Goal: Task Accomplishment & Management: Complete application form

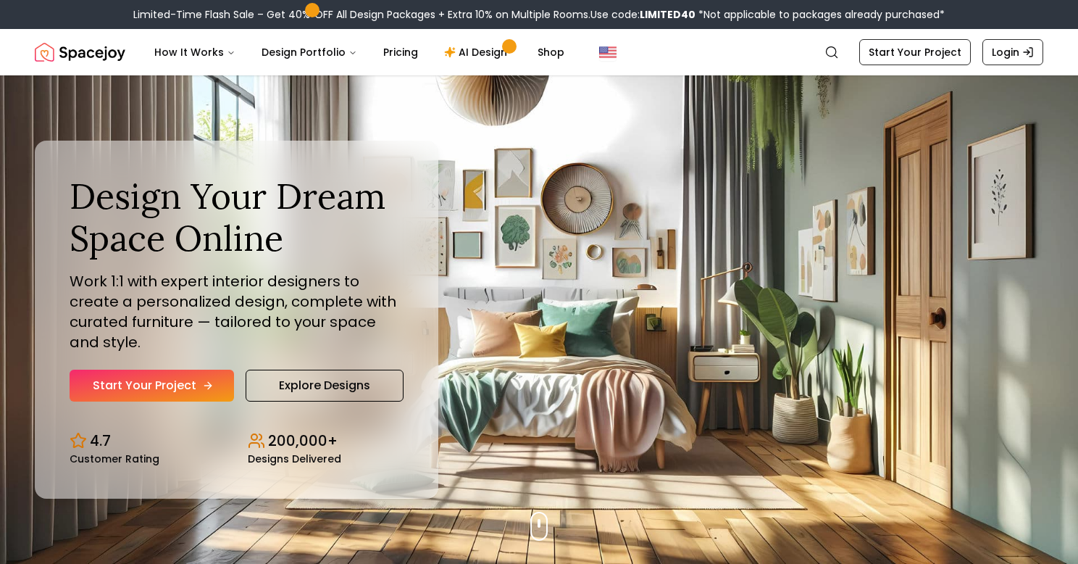
click at [179, 390] on link "Start Your Project" at bounding box center [152, 385] width 164 height 32
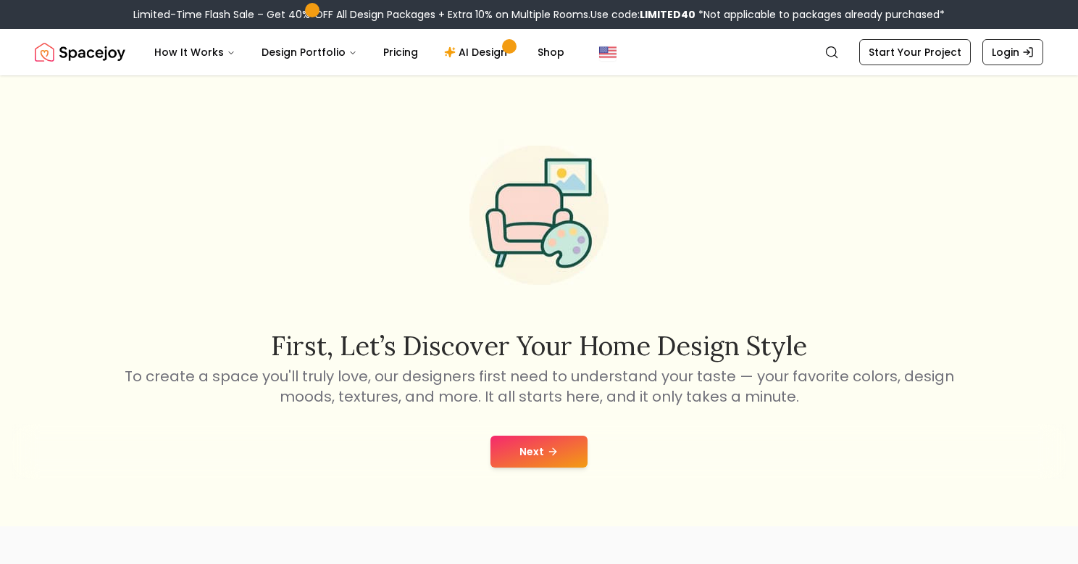
click at [553, 450] on icon at bounding box center [553, 451] width 12 height 12
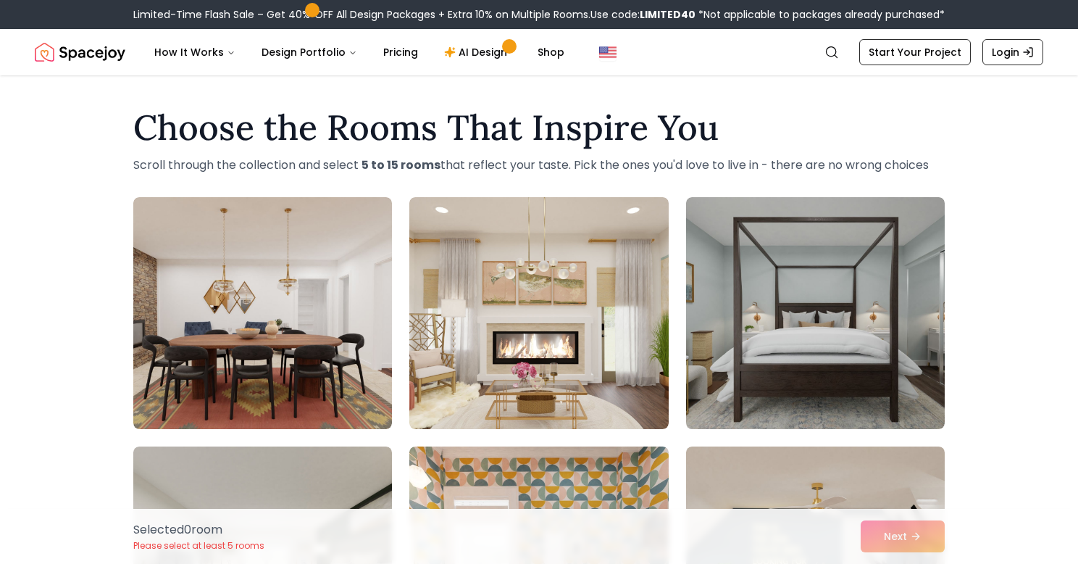
click at [912, 38] on nav "Spacejoy Search How It Works Design Portfolio Pricing AI Design Shop Search Sta…" at bounding box center [539, 52] width 1008 height 46
click at [919, 53] on link "Start Your Project" at bounding box center [915, 52] width 112 height 26
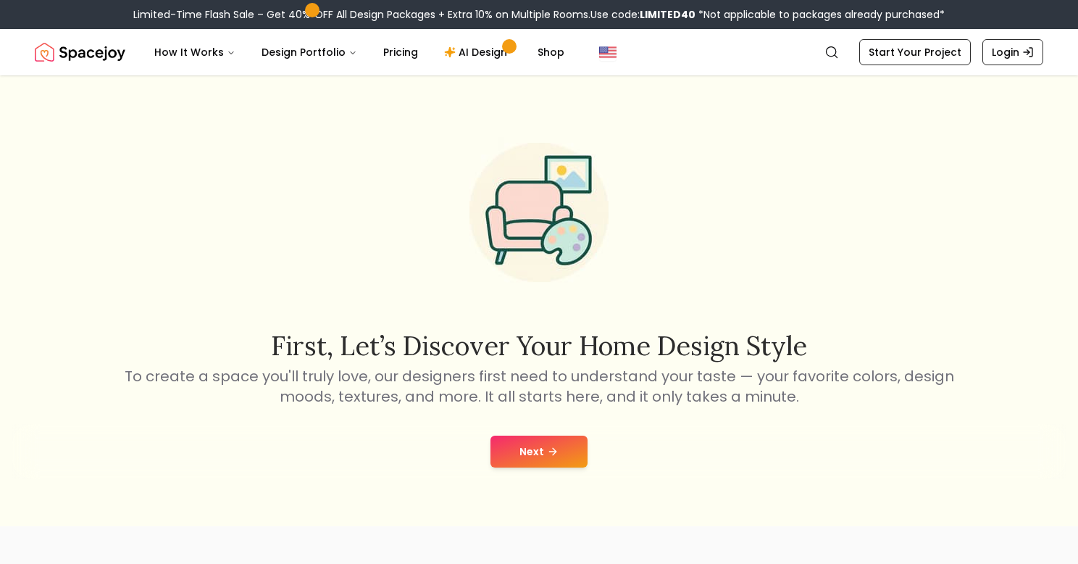
click at [537, 451] on button "Next" at bounding box center [538, 451] width 97 height 32
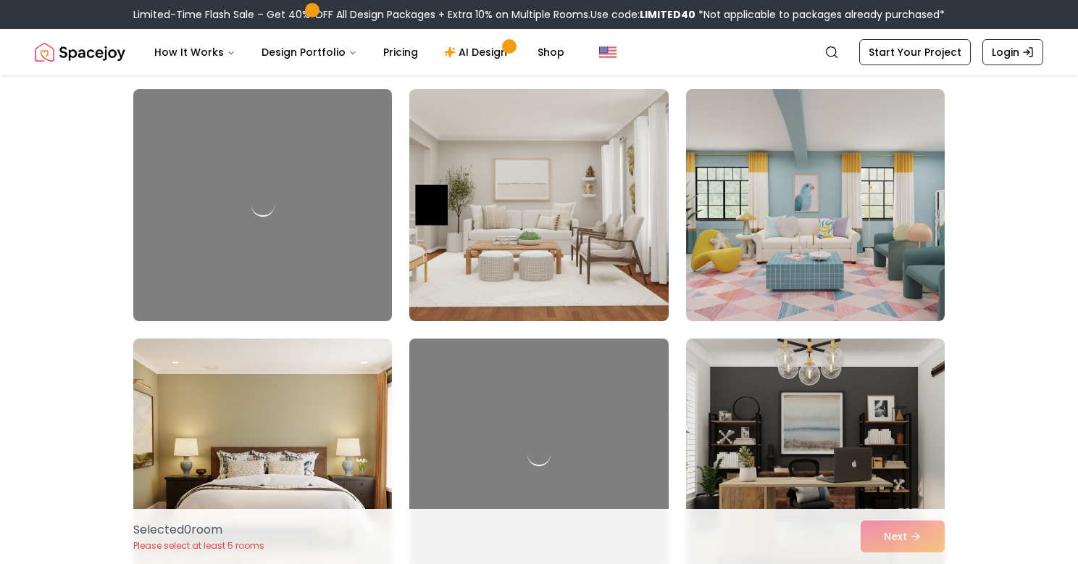
scroll to position [609, 0]
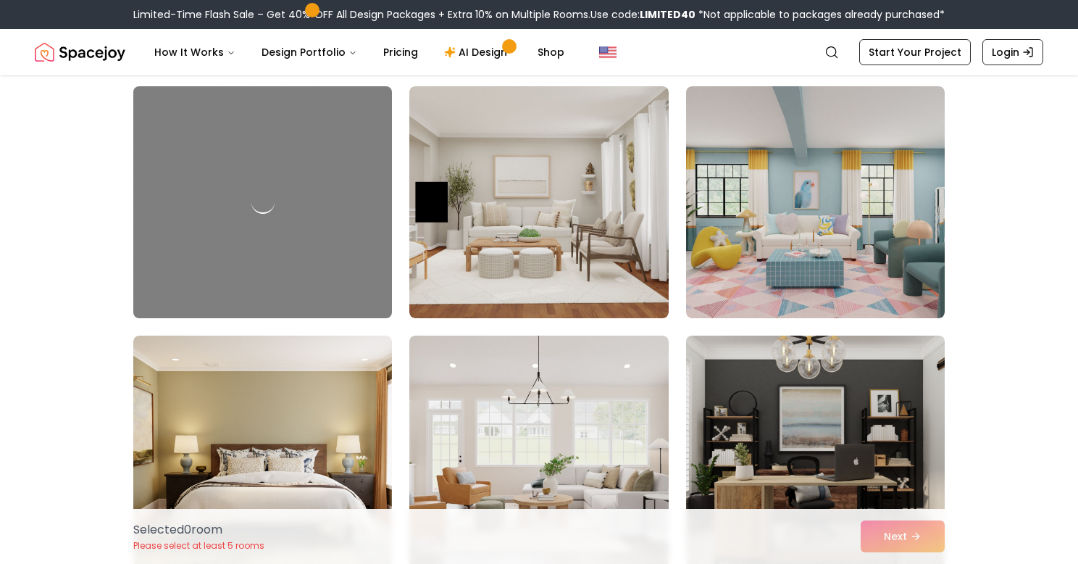
click at [769, 388] on img at bounding box center [815, 451] width 272 height 243
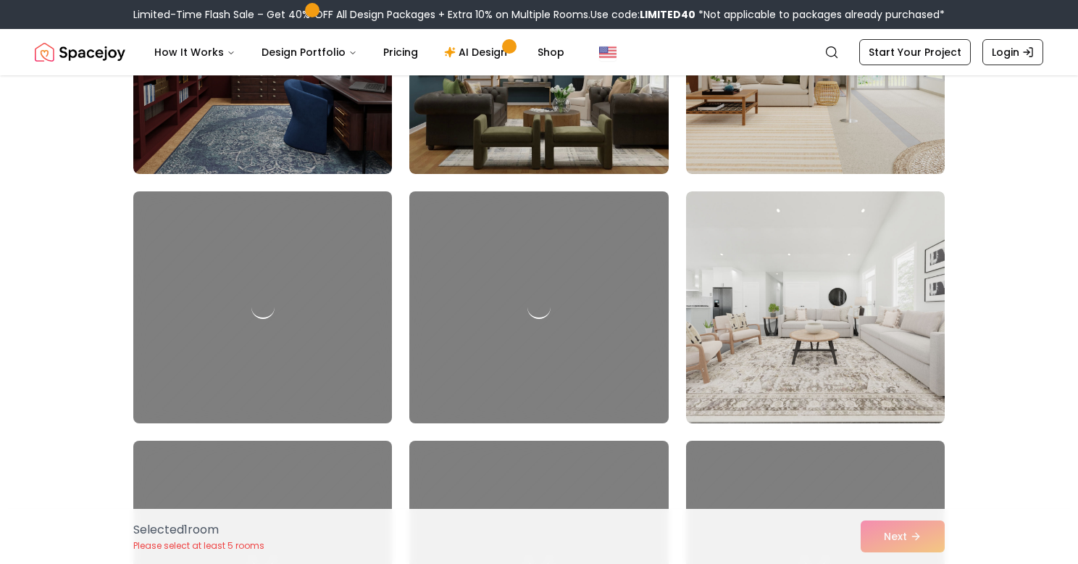
scroll to position [2502, 0]
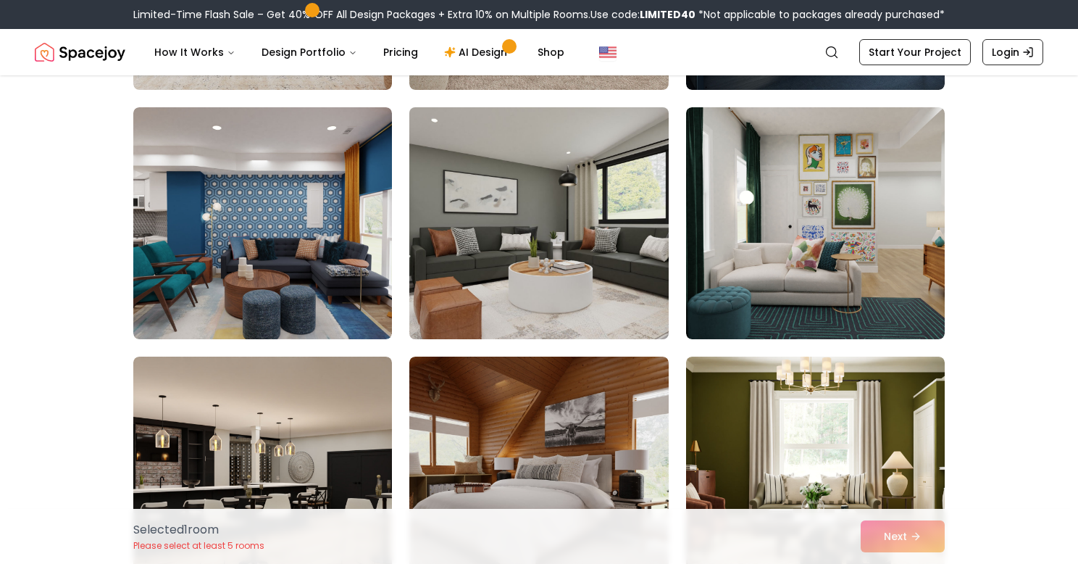
click at [619, 206] on img at bounding box center [539, 222] width 272 height 243
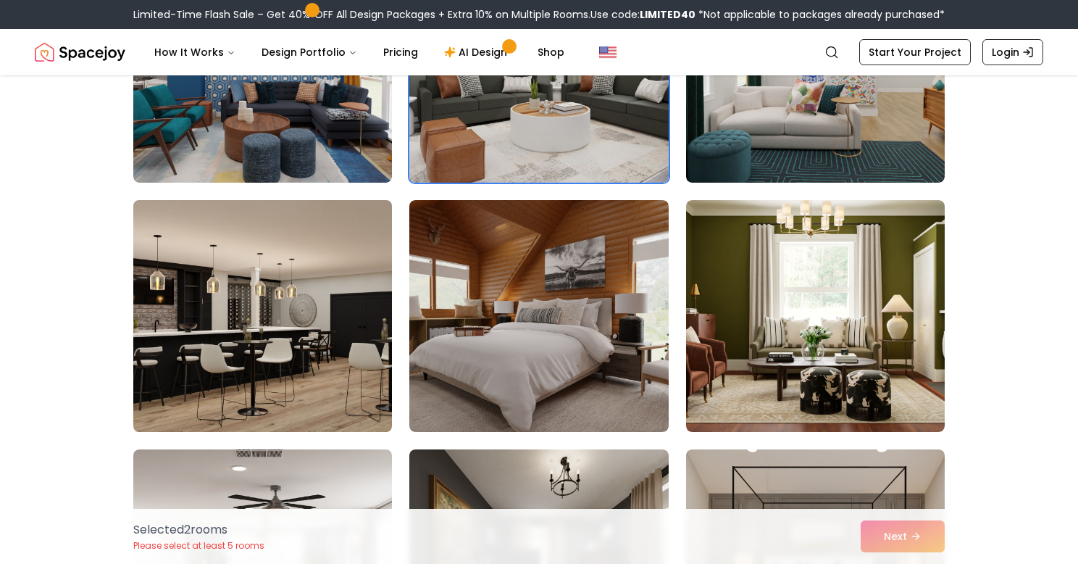
scroll to position [3237, 0]
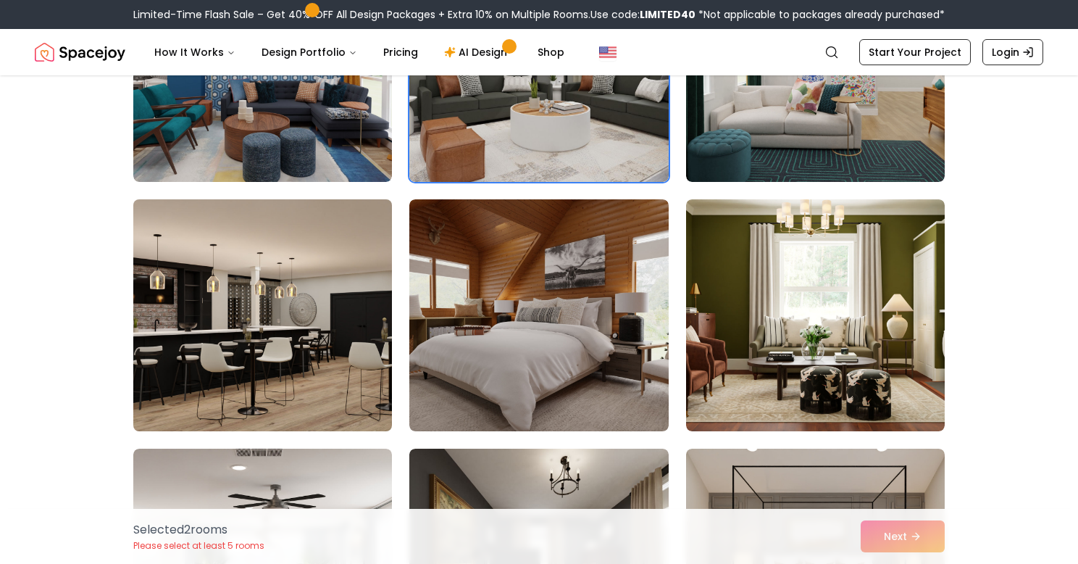
click at [332, 376] on img at bounding box center [263, 314] width 272 height 243
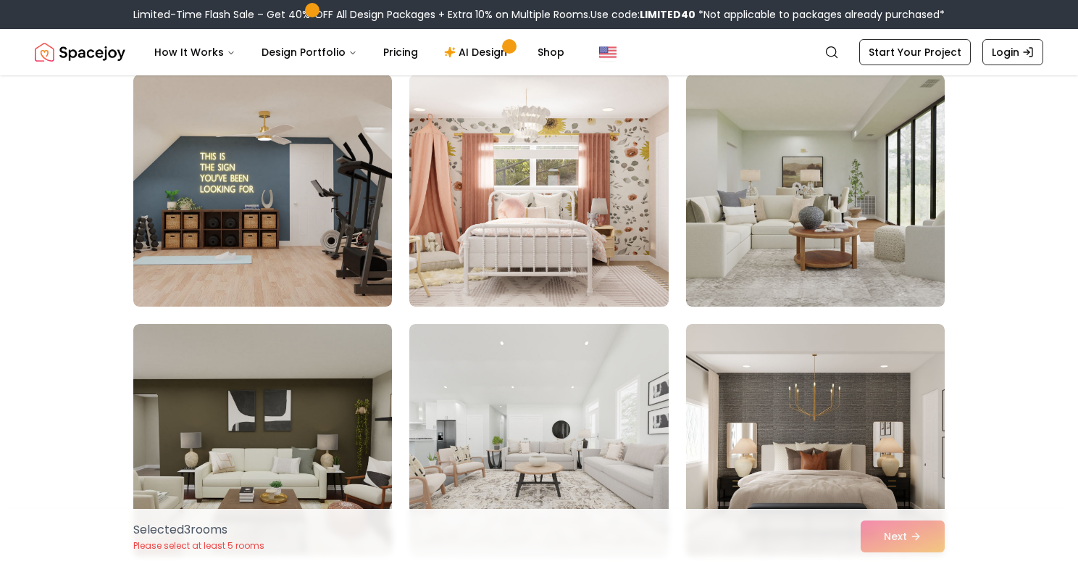
scroll to position [6877, 0]
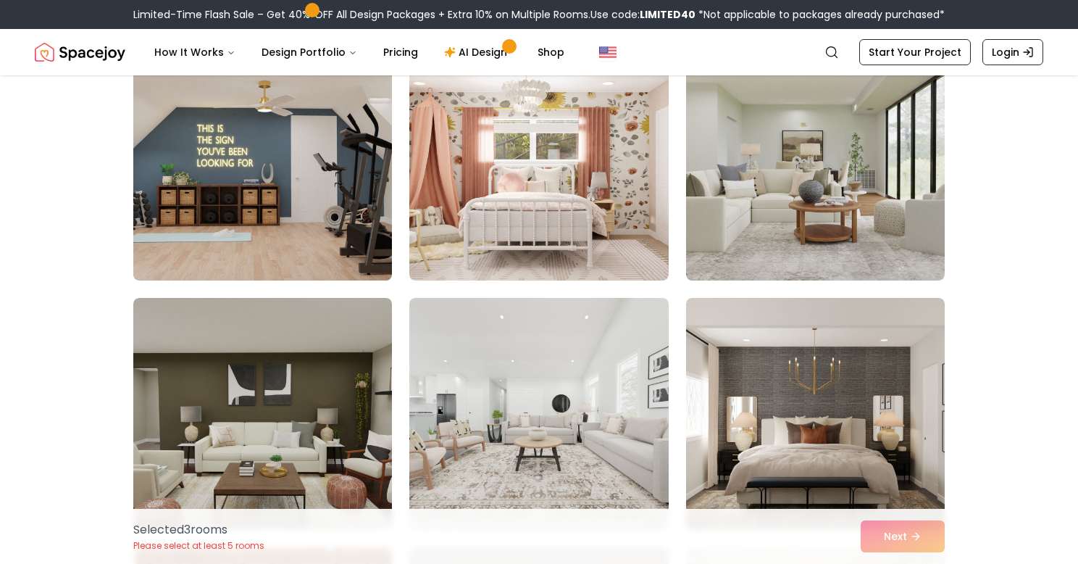
click at [245, 206] on img at bounding box center [263, 164] width 272 height 243
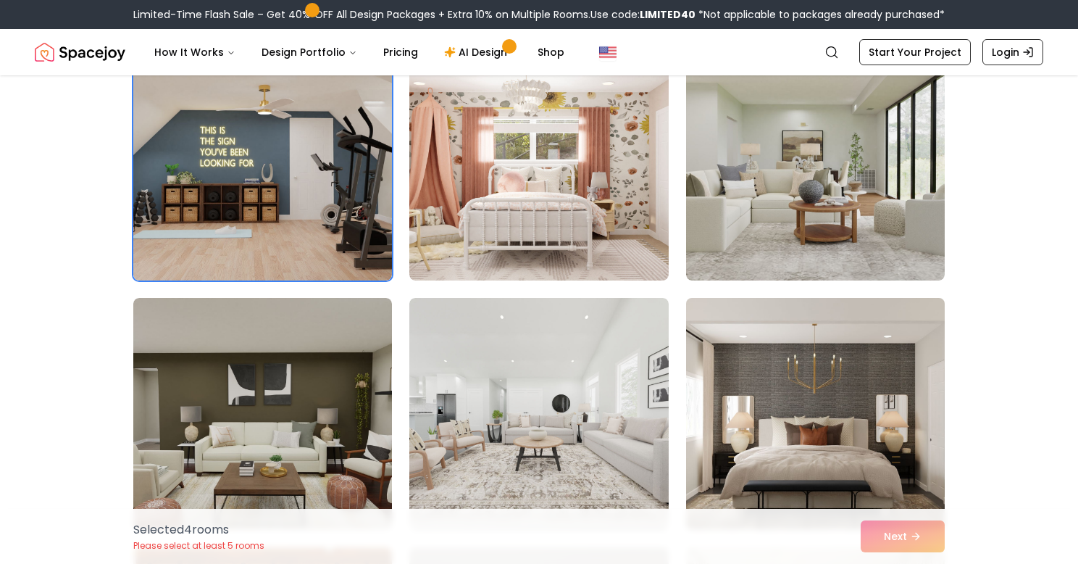
click at [887, 422] on img at bounding box center [815, 413] width 272 height 243
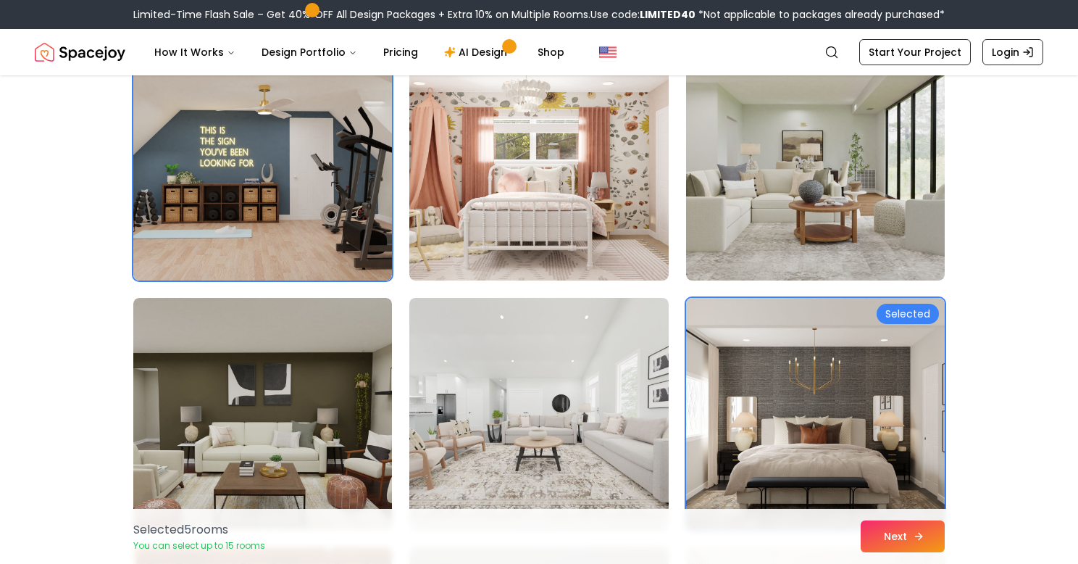
click at [888, 541] on button "Next" at bounding box center [903, 536] width 84 height 32
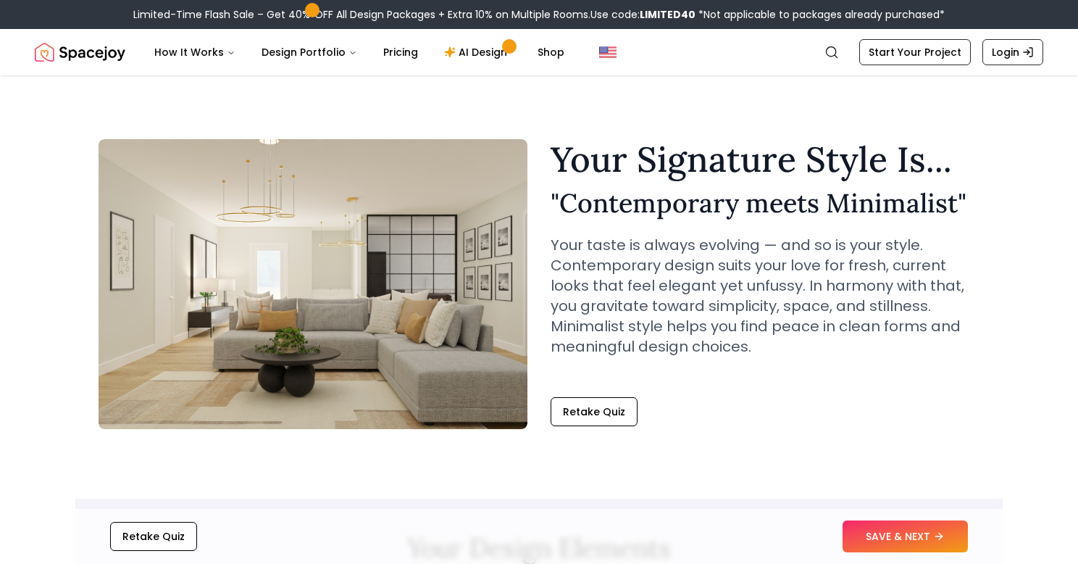
click at [888, 541] on button "SAVE & NEXT" at bounding box center [904, 536] width 125 height 32
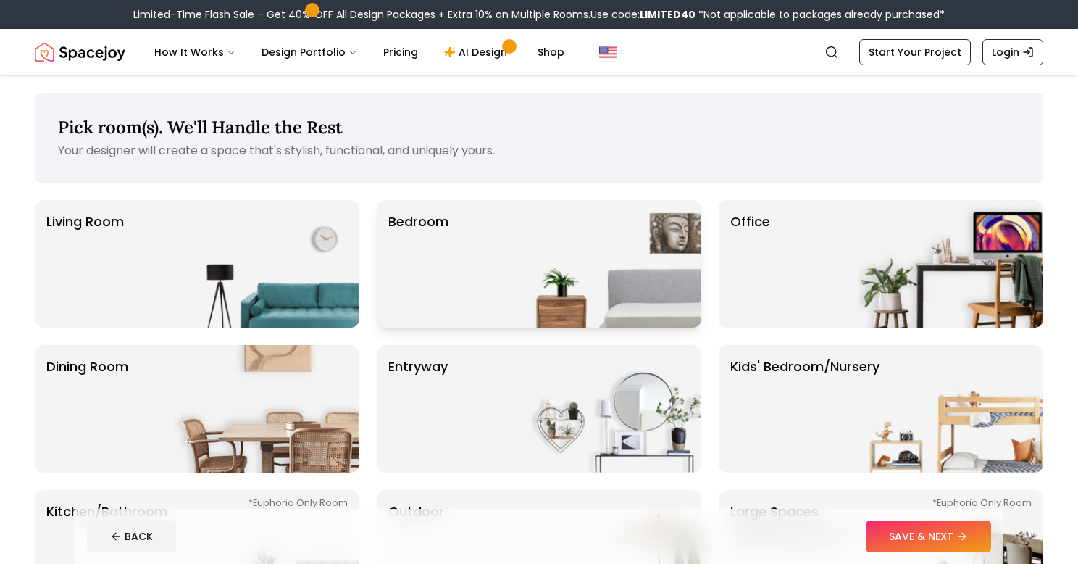
click at [490, 241] on div "Bedroom" at bounding box center [539, 263] width 325 height 127
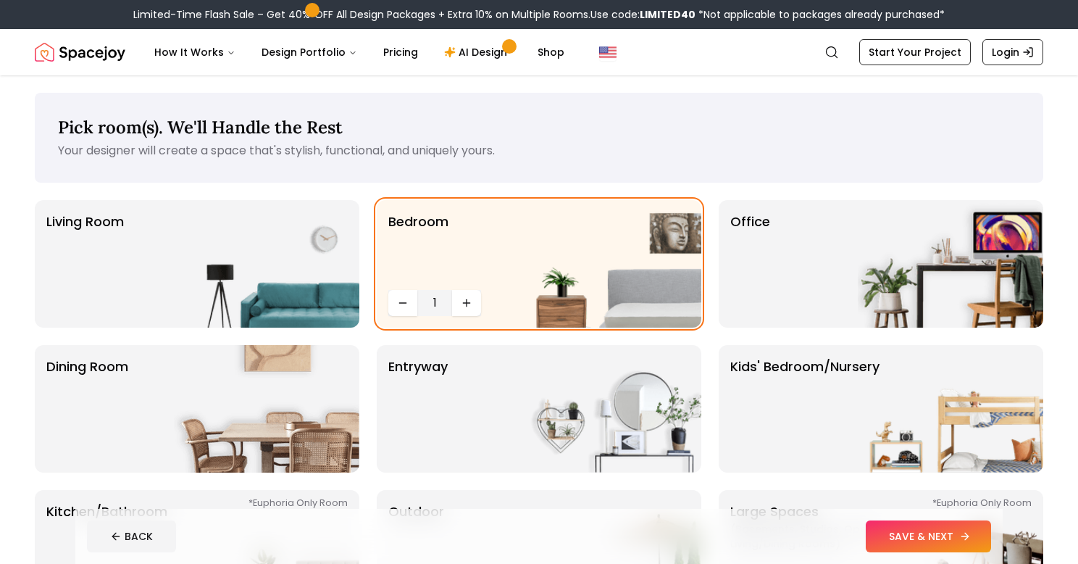
click at [967, 532] on icon at bounding box center [965, 536] width 12 height 12
